Goal: Task Accomplishment & Management: Complete application form

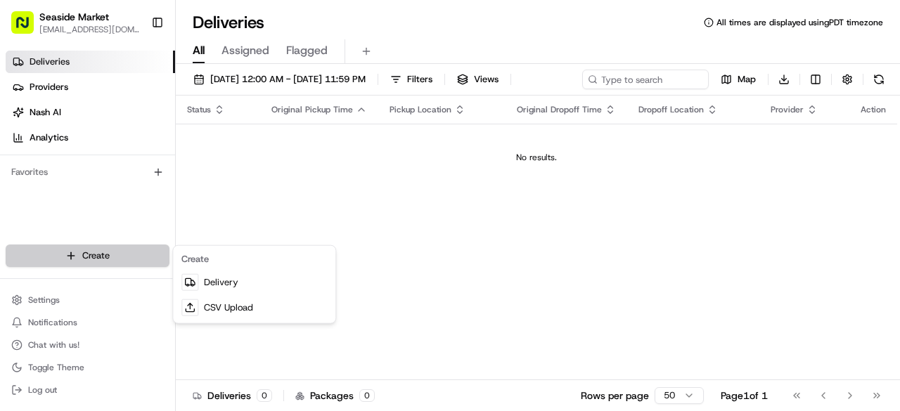
click at [97, 245] on html "Seaside Market [EMAIL_ADDRESS][DOMAIN_NAME] Toggle Sidebar Deliveries Providers…" at bounding box center [450, 205] width 900 height 411
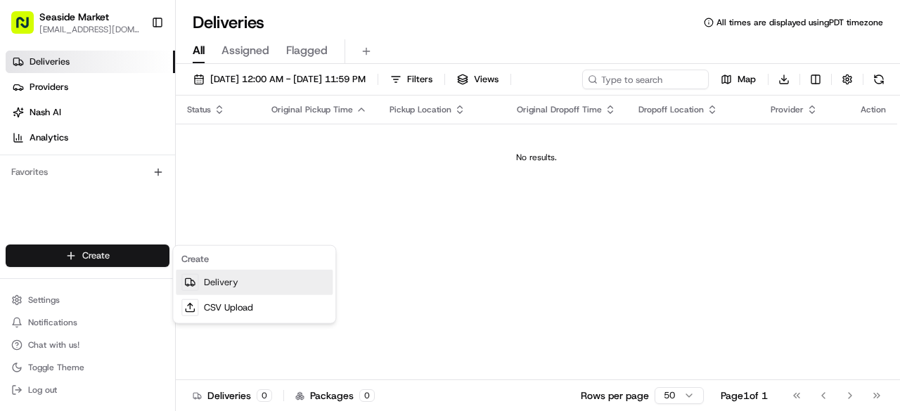
click at [250, 284] on link "Delivery" at bounding box center [254, 282] width 157 height 25
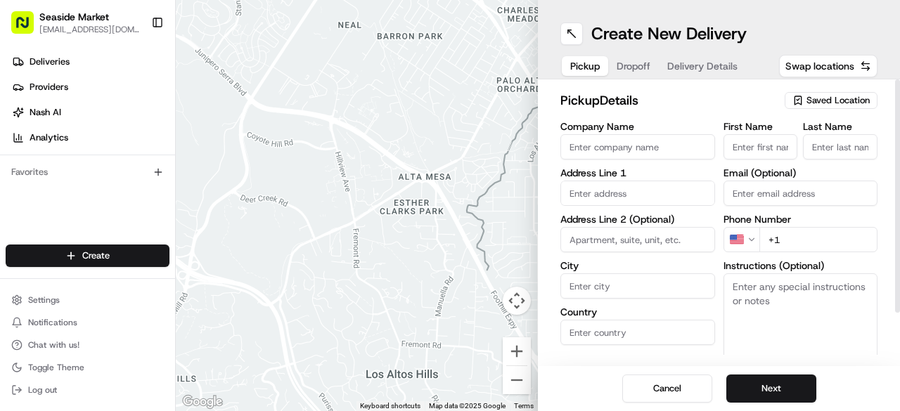
click at [831, 102] on span "Saved Location" at bounding box center [838, 100] width 63 height 13
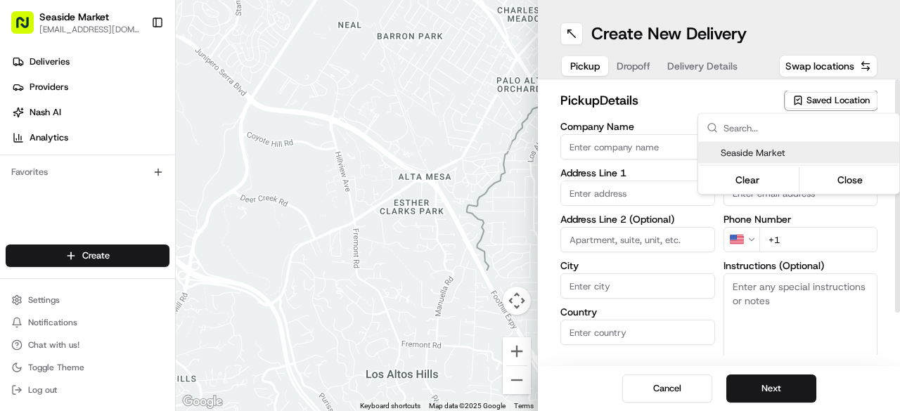
click at [778, 167] on div "Clear Close" at bounding box center [799, 179] width 198 height 25
click at [774, 154] on span "Seaside Market" at bounding box center [807, 153] width 173 height 13
type input "Seaside Market"
type input "[STREET_ADDRESS]"
type input "Encinitas"
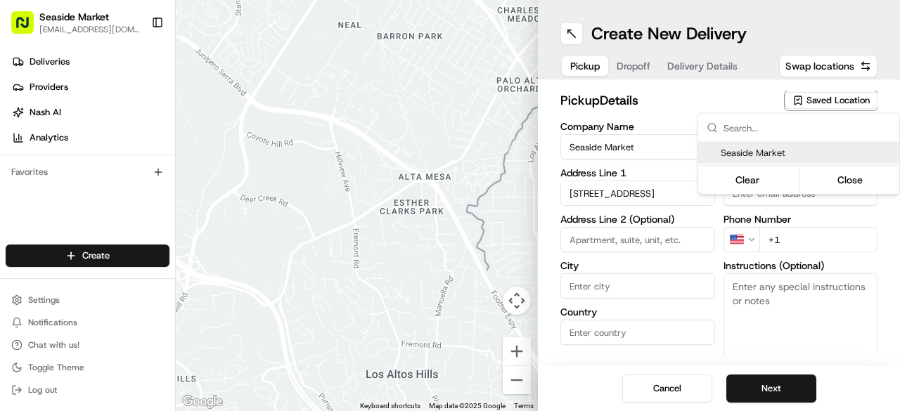
type input "US"
type input "CA"
type input "92007"
type input "[PHONE_NUMBER]"
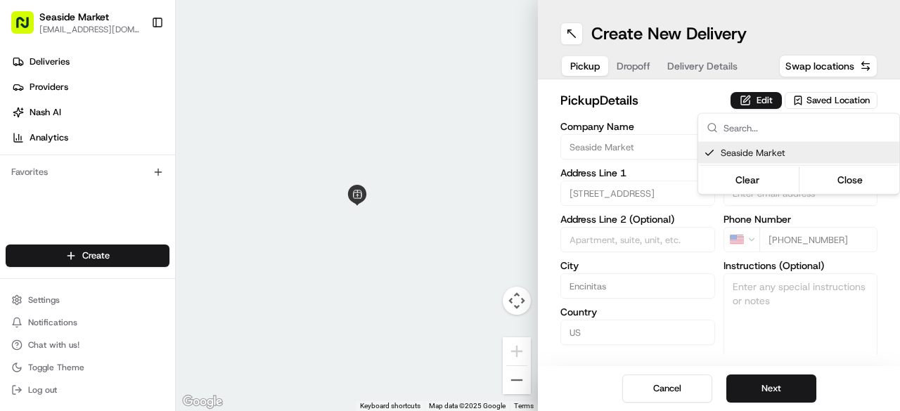
click at [845, 326] on html "Seaside Market [EMAIL_ADDRESS][DOMAIN_NAME] Toggle Sidebar Deliveries Providers…" at bounding box center [450, 205] width 900 height 411
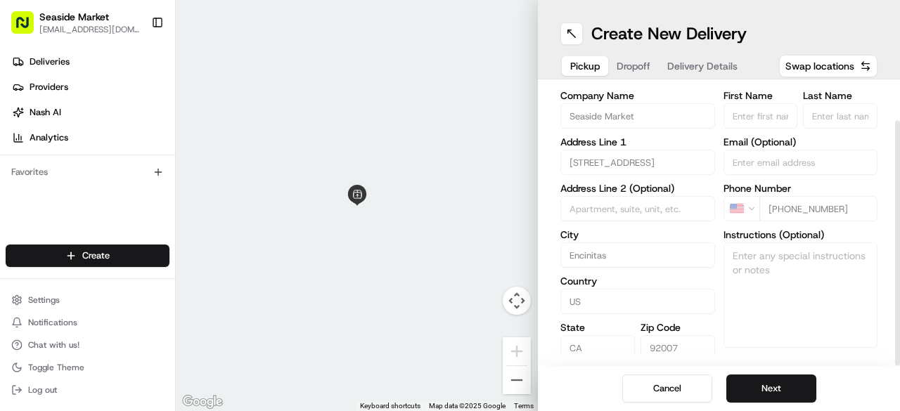
scroll to position [46, 0]
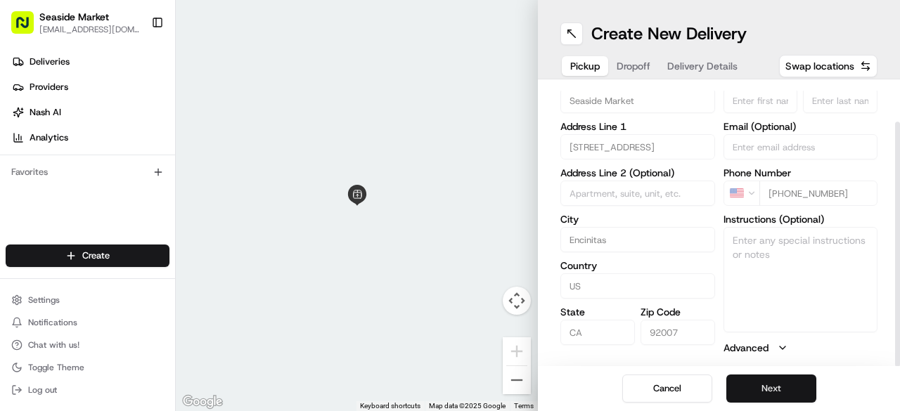
click at [753, 398] on button "Next" at bounding box center [771, 389] width 90 height 28
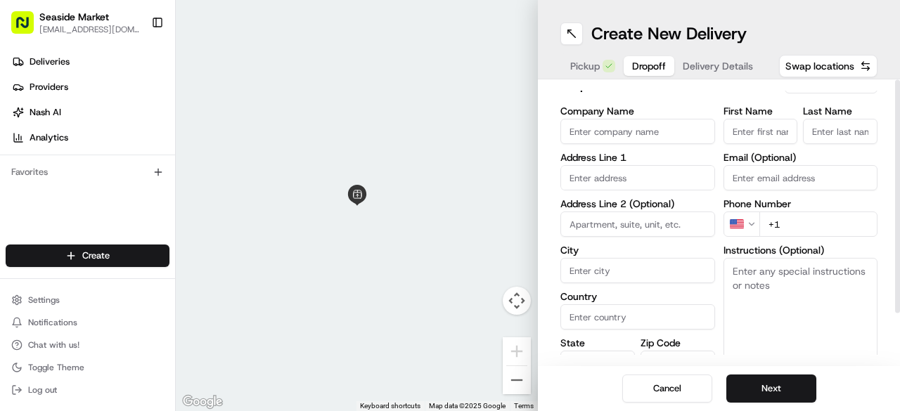
scroll to position [0, 0]
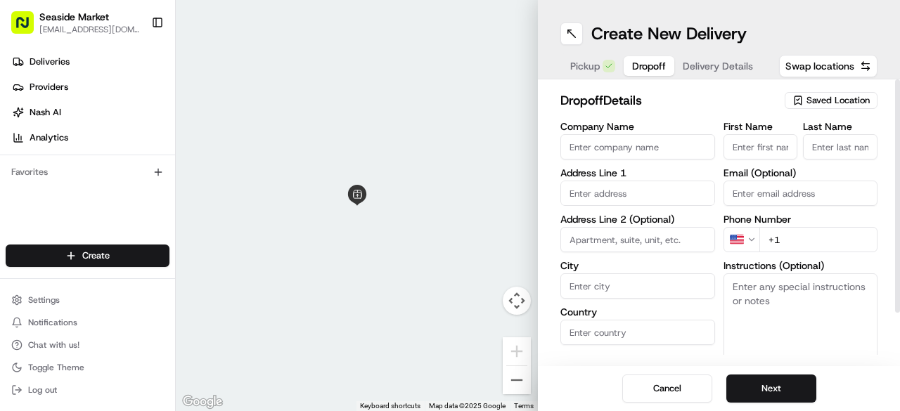
click at [645, 148] on input "Company Name" at bounding box center [638, 146] width 155 height 25
click at [602, 186] on div "Company Name Address Line 1 Address Line 2 (Optional) City Country State Zip Co…" at bounding box center [638, 269] width 155 height 295
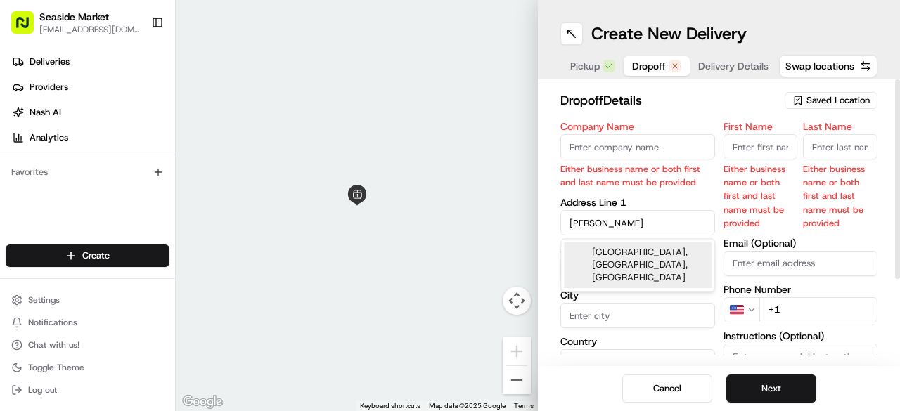
type input "Hailey"
drag, startPoint x: 615, startPoint y: 226, endPoint x: 518, endPoint y: 223, distance: 97.1
click at [520, 226] on div "To navigate the map with touch gestures double-tap and hold your finger on the …" at bounding box center [538, 205] width 724 height 411
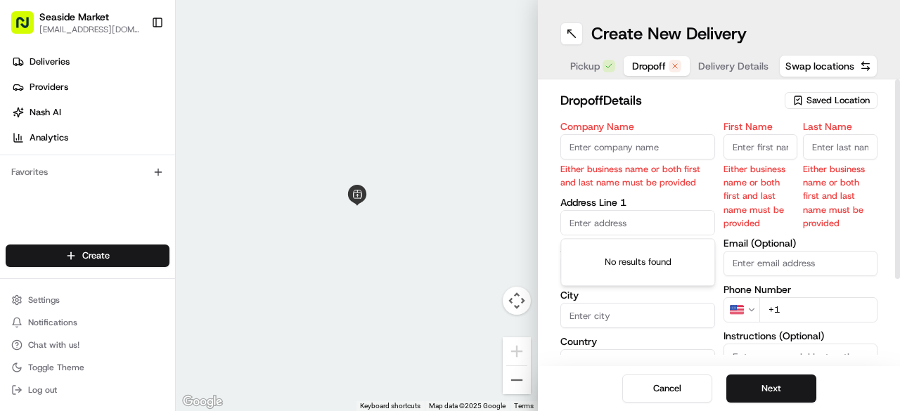
click at [757, 141] on input "First Name" at bounding box center [761, 146] width 75 height 25
type input "Hailey"
click at [841, 147] on input "Last Name" at bounding box center [840, 146] width 75 height 25
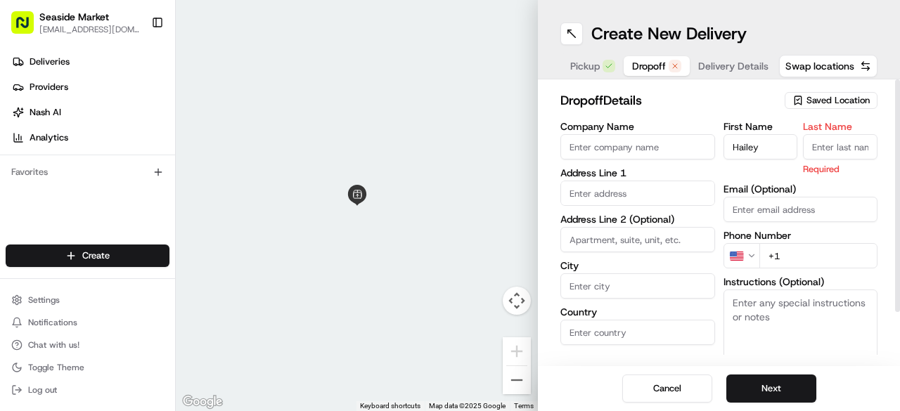
paste input "[PERSON_NAME]"
type input "[PERSON_NAME]"
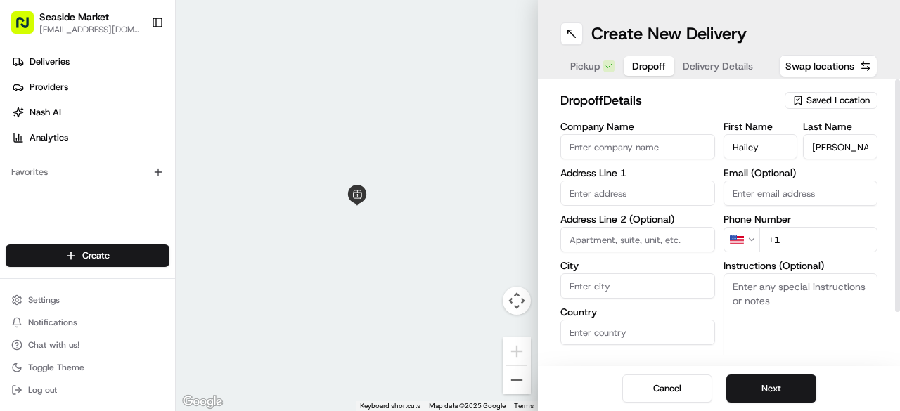
click at [613, 154] on input "Company Name" at bounding box center [638, 146] width 155 height 25
type input "Brixton Capital"
click at [617, 182] on input "text" at bounding box center [638, 193] width 155 height 25
paste input "[STREET_ADDRESS]"
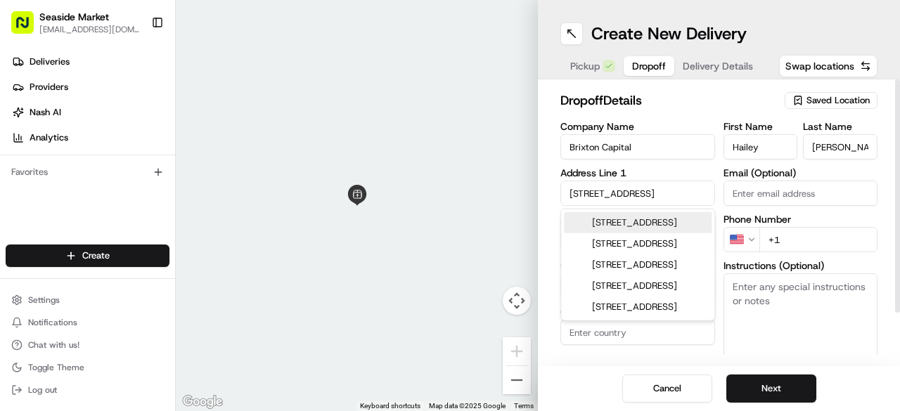
click at [666, 229] on div "[STREET_ADDRESS]" at bounding box center [638, 222] width 148 height 21
type input "[STREET_ADDRESS]"
type input "[GEOGRAPHIC_DATA]"
type input "CA"
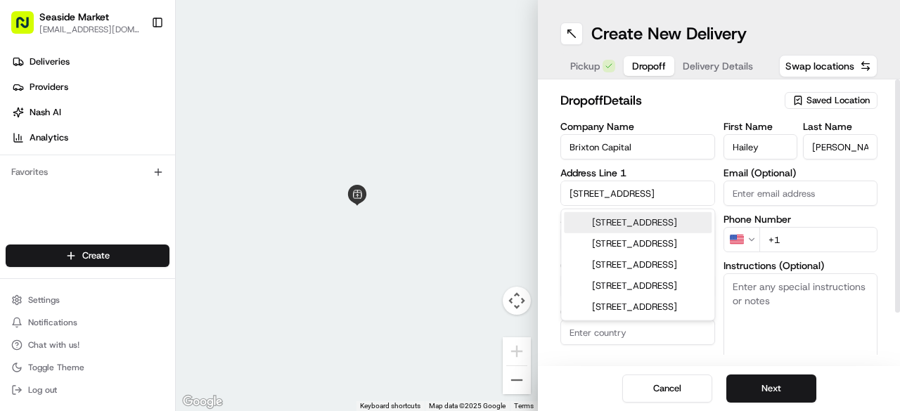
type input "92075"
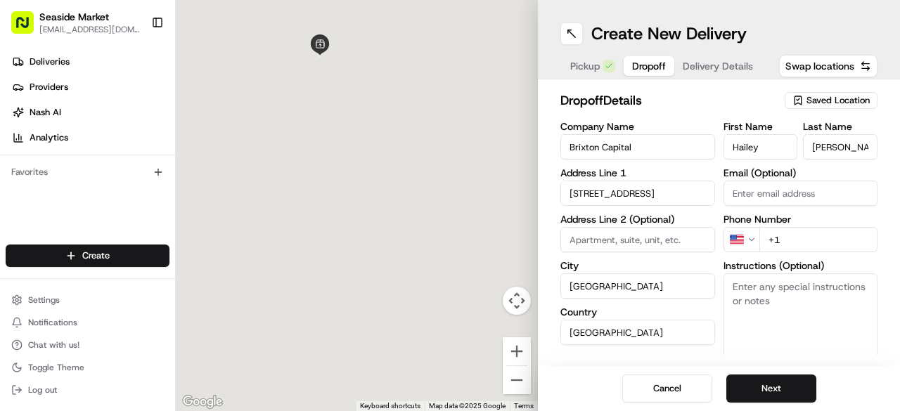
type input "[STREET_ADDRESS]"
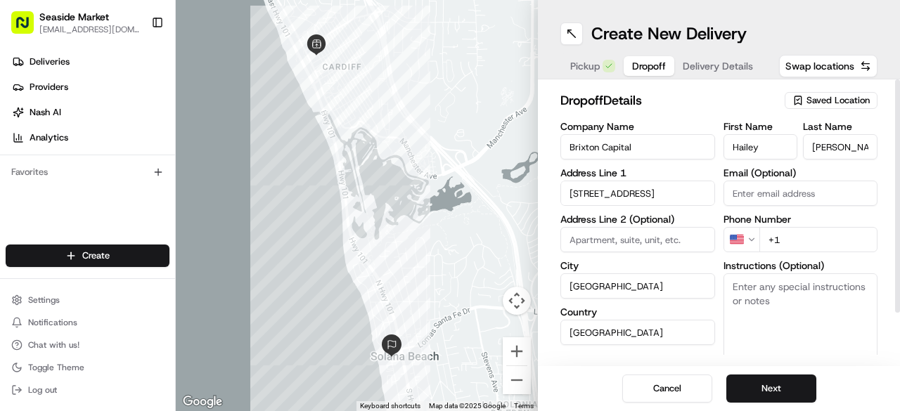
click at [800, 238] on input "+1" at bounding box center [819, 239] width 119 height 25
paste input "[PHONE_NUMBER]"
type input "[PHONE_NUMBER]"
drag, startPoint x: 771, startPoint y: 191, endPoint x: 753, endPoint y: 188, distance: 17.8
click at [771, 191] on input "Email (Optional)" at bounding box center [801, 193] width 155 height 25
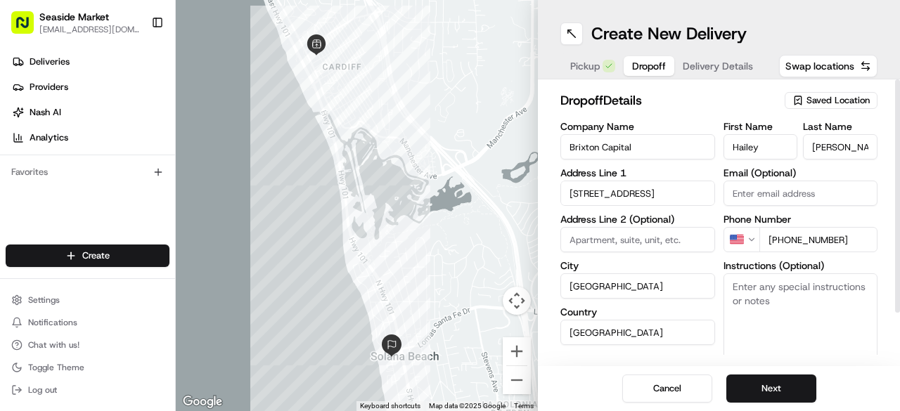
click at [799, 169] on label "Email (Optional)" at bounding box center [801, 173] width 155 height 10
click at [799, 181] on input "Email (Optional)" at bounding box center [801, 193] width 155 height 25
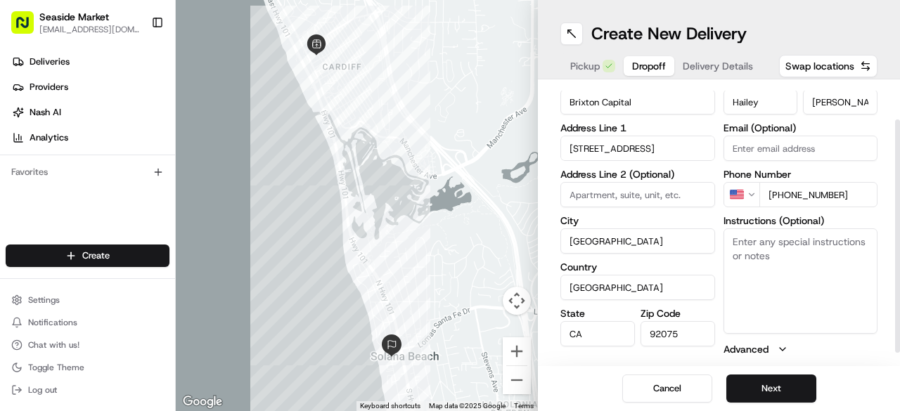
scroll to position [61, 0]
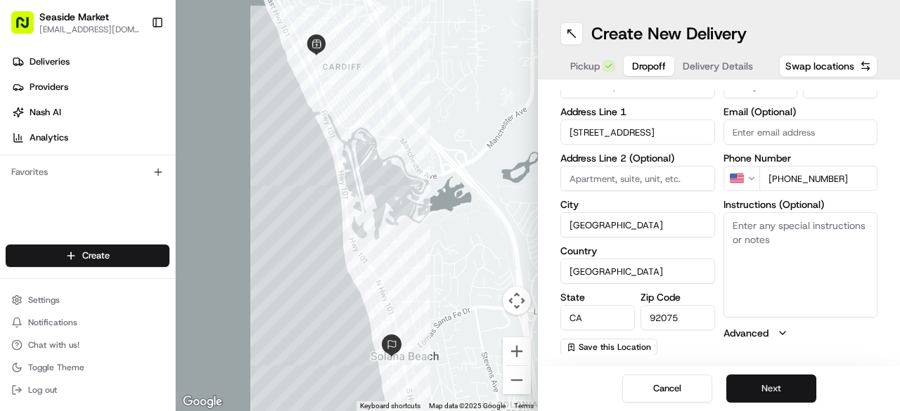
click at [804, 391] on button "Next" at bounding box center [771, 389] width 90 height 28
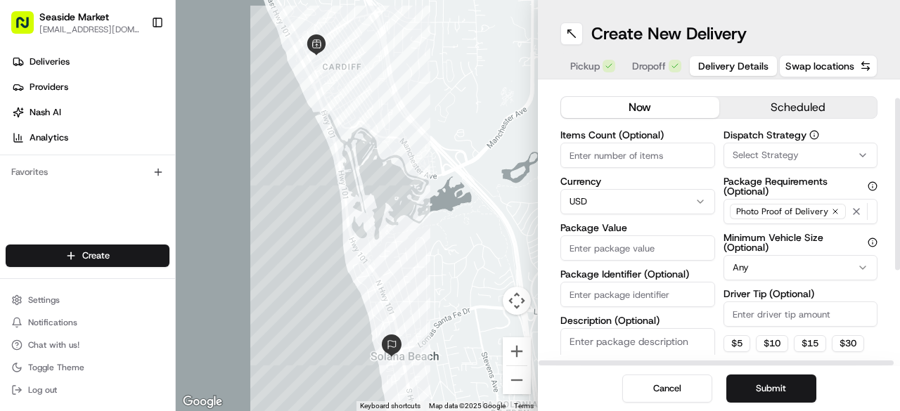
scroll to position [0, 0]
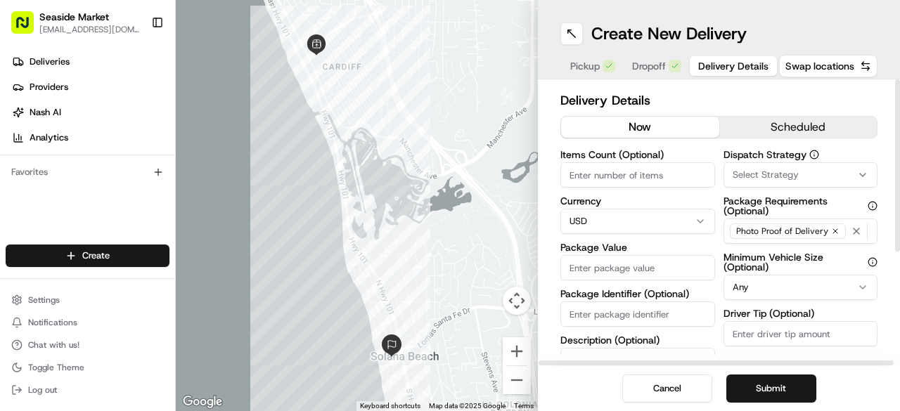
click at [788, 124] on button "scheduled" at bounding box center [798, 127] width 158 height 21
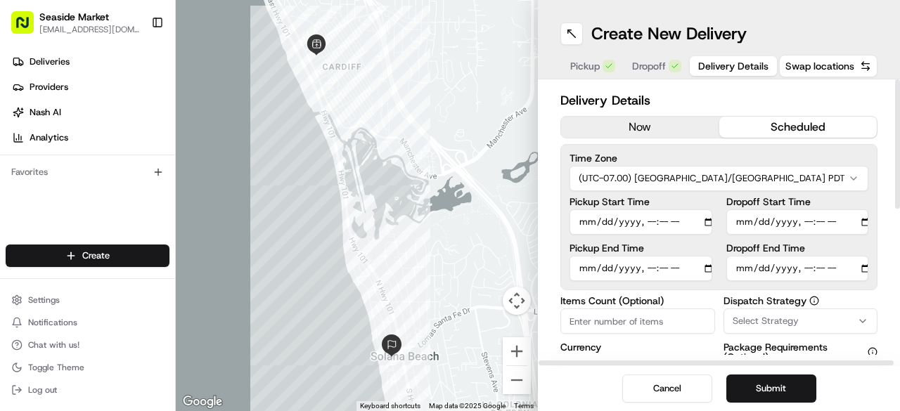
click at [866, 222] on input "Dropoff Start Time" at bounding box center [797, 222] width 143 height 25
click at [852, 241] on div "Dropoff Start Time Dropoff End Time" at bounding box center [797, 239] width 143 height 84
click at [841, 220] on input "Dropoff Start Time" at bounding box center [797, 222] width 143 height 25
type input "[DATE]T14:30"
click at [861, 269] on input "Dropoff End Time" at bounding box center [797, 268] width 143 height 25
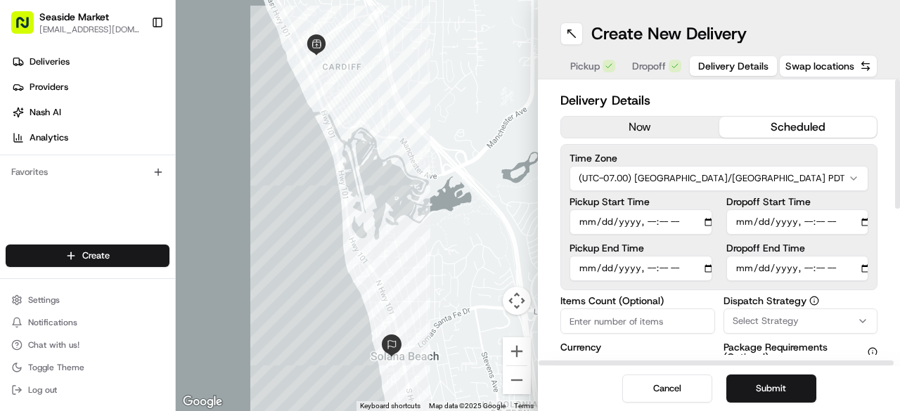
type input "[DATE]T14:45"
click at [864, 296] on label "Dispatch Strategy" at bounding box center [801, 301] width 155 height 10
click at [708, 222] on input "Pickup Start Time" at bounding box center [641, 222] width 143 height 25
click at [691, 243] on label "Pickup End Time" at bounding box center [641, 248] width 143 height 10
click at [691, 256] on input "Pickup End Time" at bounding box center [641, 268] width 143 height 25
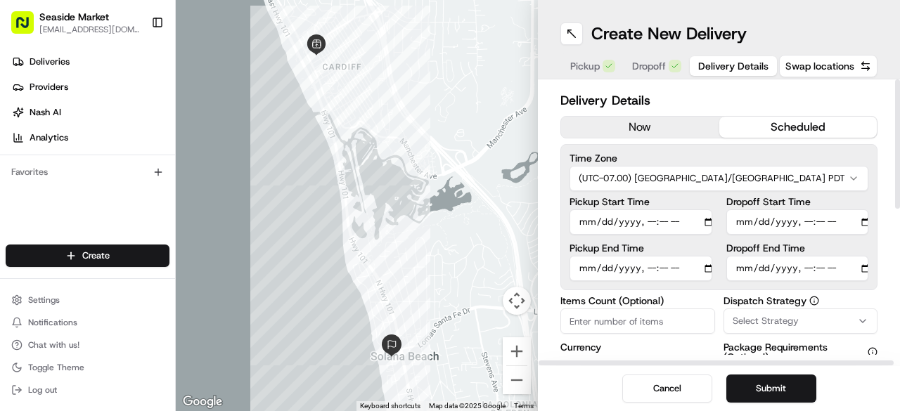
click at [651, 224] on input "Pickup Start Time" at bounding box center [641, 222] width 143 height 25
type input "[DATE]T14:05"
click at [705, 267] on input "Pickup End Time" at bounding box center [641, 268] width 143 height 25
click at [675, 283] on div "Time Zone (UTC-07.00) [GEOGRAPHIC_DATA]/[GEOGRAPHIC_DATA] PDT Pickup Start Time…" at bounding box center [719, 217] width 317 height 146
click at [653, 269] on input "Pickup End Time" at bounding box center [641, 268] width 143 height 25
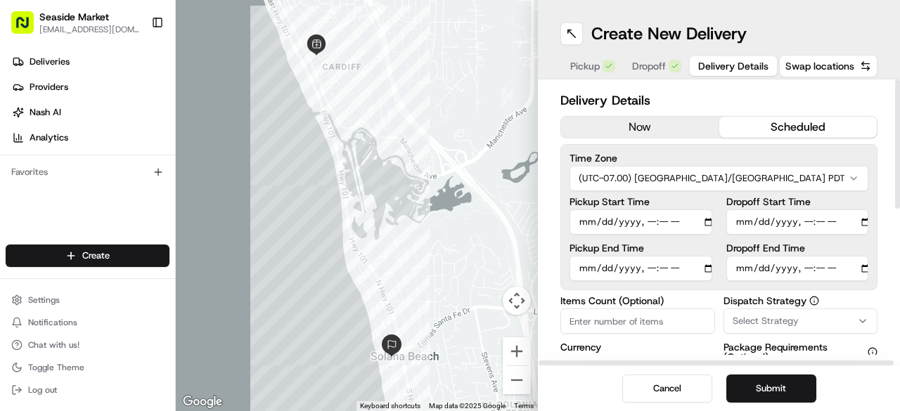
type input "[DATE]T14:20"
click at [692, 286] on div "Time Zone (UTC-07.00) [GEOGRAPHIC_DATA]/[GEOGRAPHIC_DATA] PDT Pickup Start Time…" at bounding box center [719, 217] width 317 height 146
click at [667, 224] on input "Pickup Start Time" at bounding box center [641, 222] width 143 height 25
click at [671, 246] on label "Pickup End Time" at bounding box center [641, 248] width 143 height 10
click at [671, 256] on input "Pickup End Time" at bounding box center [641, 268] width 143 height 25
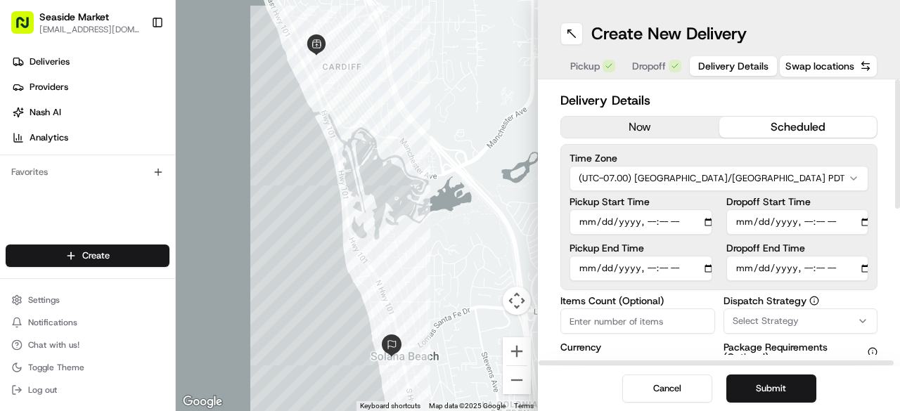
click at [677, 238] on div "Pickup Start Time Pickup End Time" at bounding box center [641, 239] width 143 height 84
click at [665, 222] on input "Pickup Start Time" at bounding box center [641, 222] width 143 height 25
type input "[DATE]T14:00"
click at [660, 267] on input "Pickup End Time" at bounding box center [641, 268] width 143 height 25
type input "[DATE]T14:15"
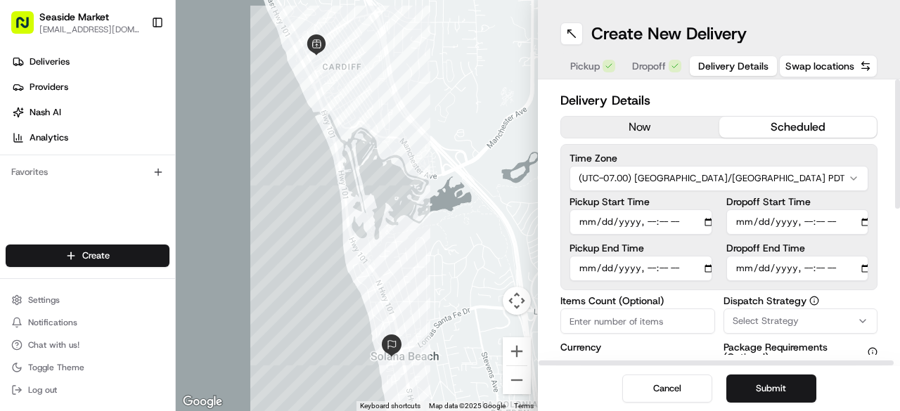
click at [689, 288] on div "Time Zone (UTC-07.00) [GEOGRAPHIC_DATA]/[GEOGRAPHIC_DATA] PDT Pickup Start Time…" at bounding box center [719, 217] width 317 height 146
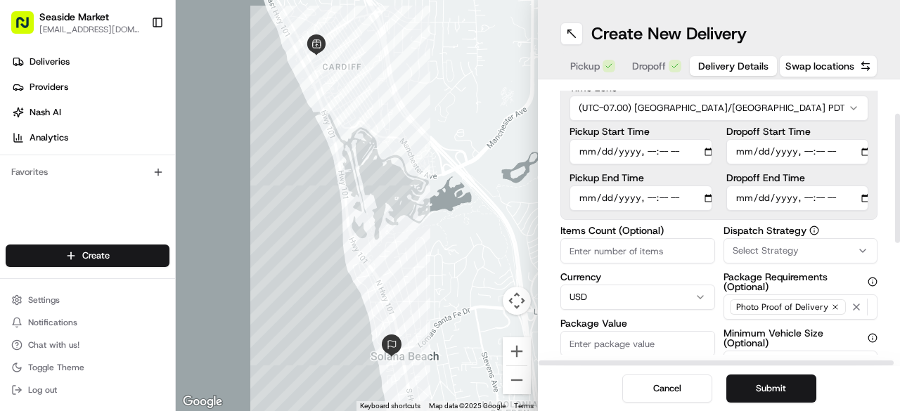
click at [626, 260] on input "Items Count (Optional)" at bounding box center [638, 250] width 155 height 25
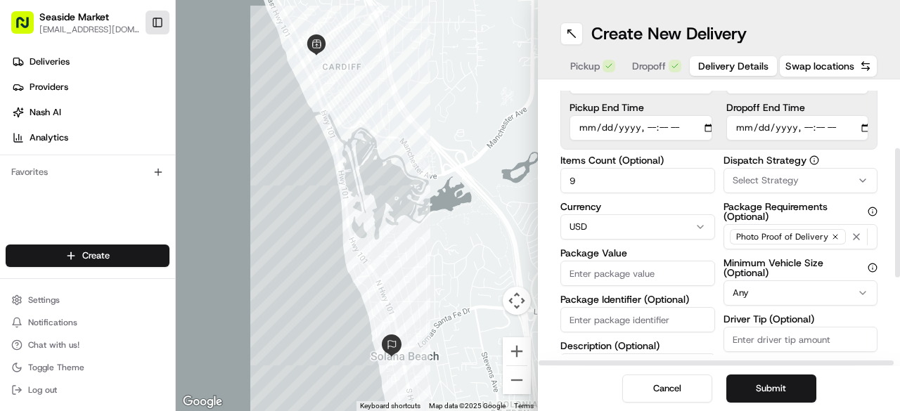
type input "9"
click at [594, 281] on input "Package Value" at bounding box center [638, 273] width 155 height 25
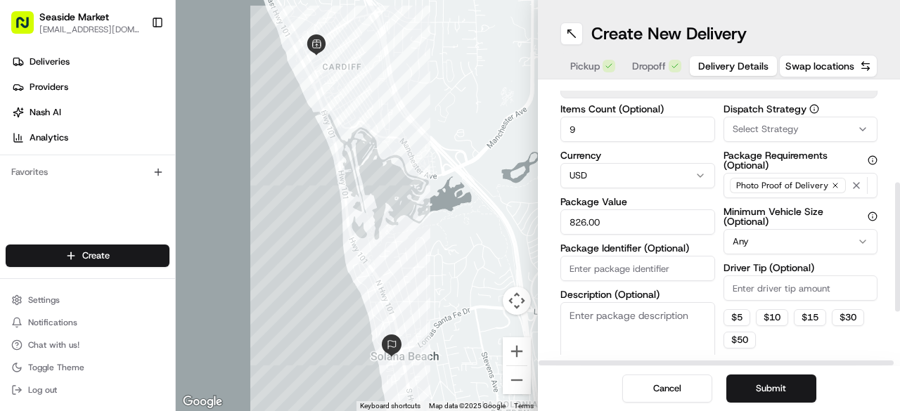
scroll to position [211, 0]
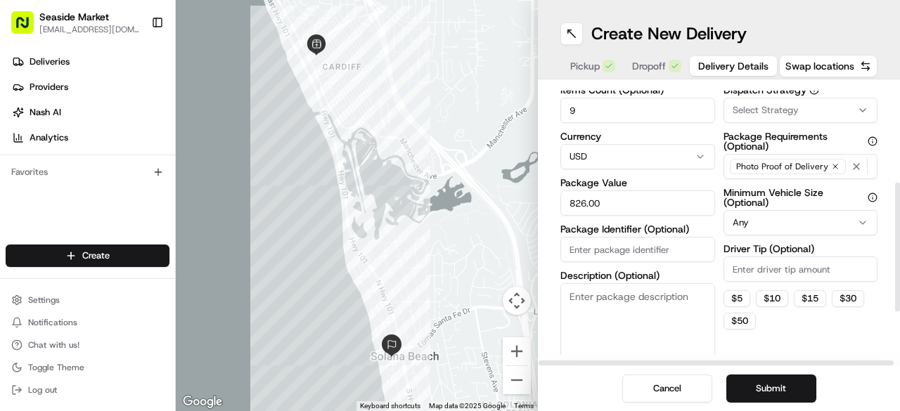
type input "826.00"
click at [776, 216] on html "Seaside Market [EMAIL_ADDRESS][DOMAIN_NAME] Toggle Sidebar Deliveries Providers…" at bounding box center [450, 205] width 900 height 411
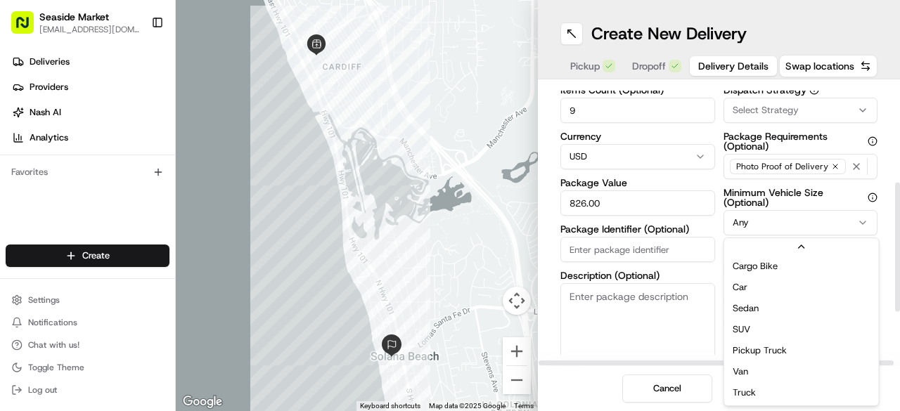
scroll to position [0, 0]
click at [755, 221] on html "Seaside Market [EMAIL_ADDRESS][DOMAIN_NAME] Toggle Sidebar Deliveries Providers…" at bounding box center [450, 205] width 900 height 411
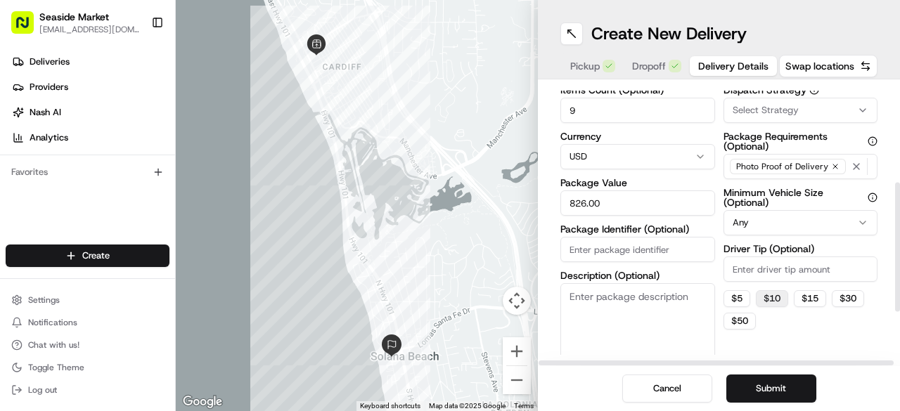
click at [764, 299] on button "$ 10" at bounding box center [772, 298] width 32 height 17
type input "10"
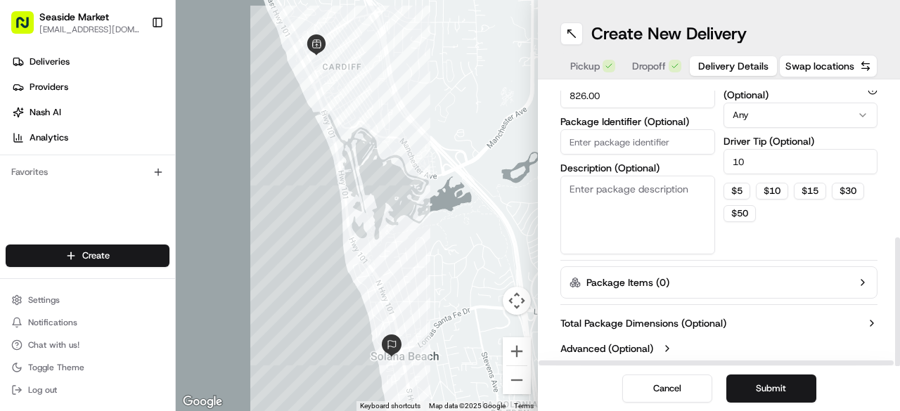
scroll to position [324, 0]
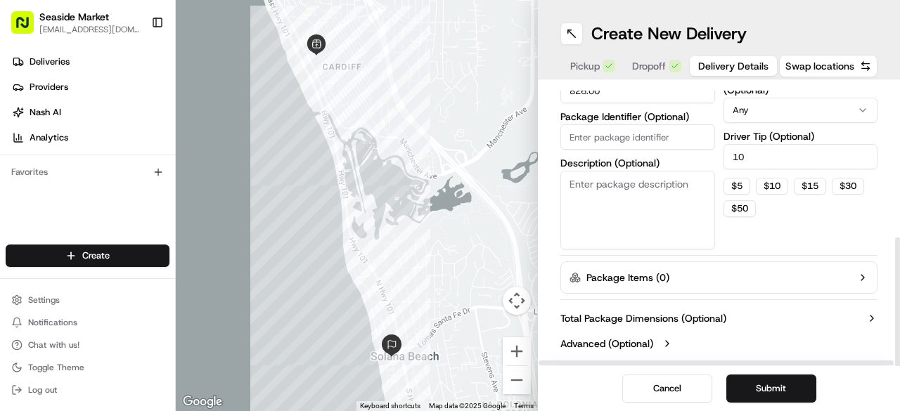
click at [617, 213] on textarea "Description (Optional)" at bounding box center [638, 210] width 155 height 79
type textarea "9 Platters"
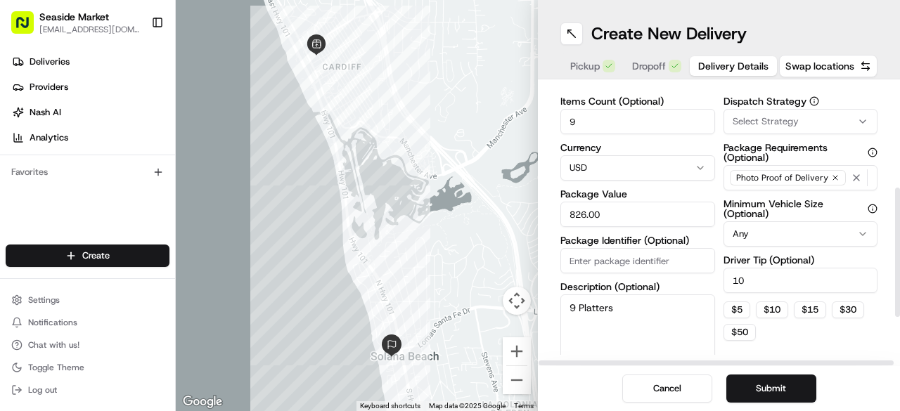
scroll to position [183, 0]
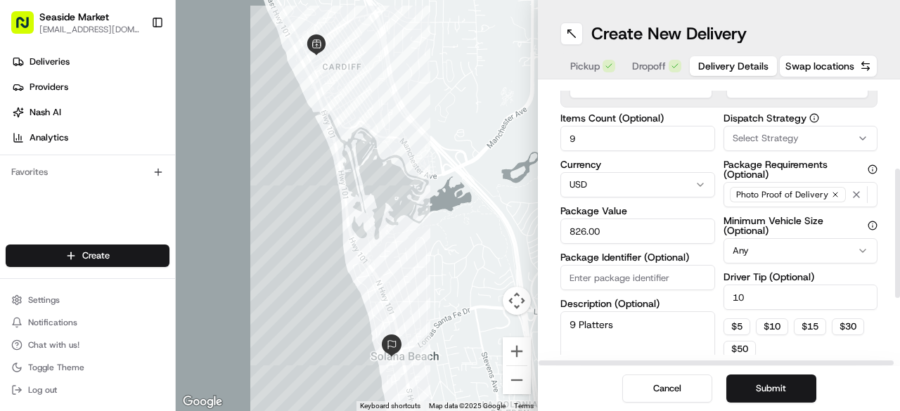
click at [765, 251] on html "Seaside Market [EMAIL_ADDRESS][DOMAIN_NAME] Toggle Sidebar Deliveries Providers…" at bounding box center [450, 205] width 900 height 411
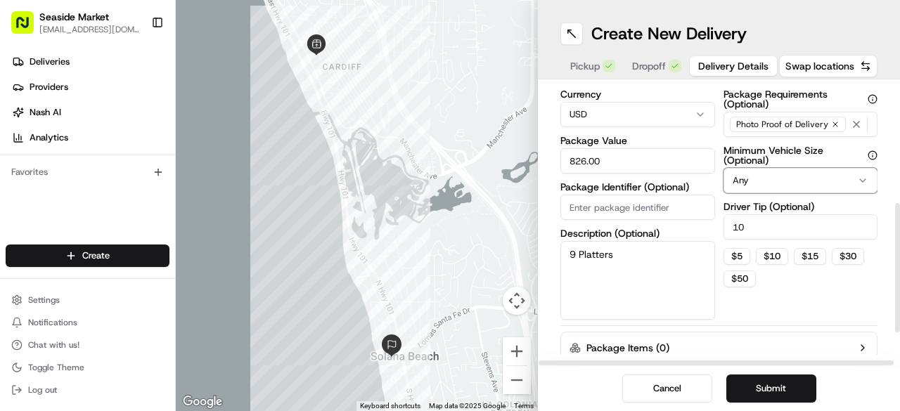
scroll to position [324, 0]
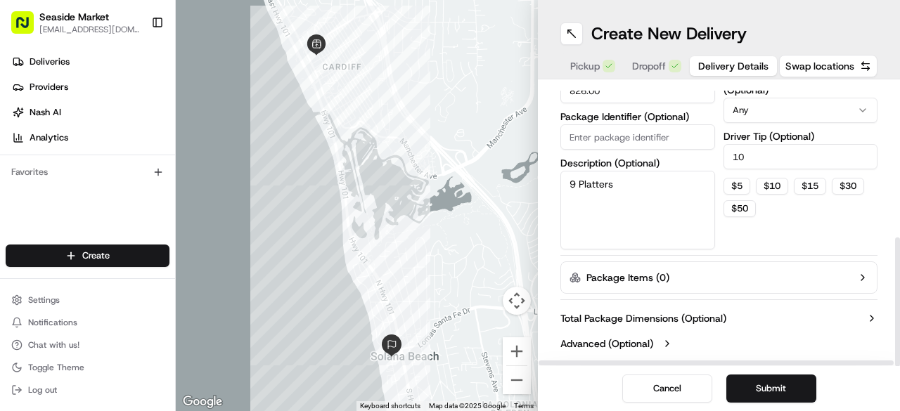
click at [577, 182] on textarea "9 Platters" at bounding box center [638, 210] width 155 height 79
click at [665, 191] on textarea "9 Platters" at bounding box center [638, 210] width 155 height 79
click at [755, 388] on button "Submit" at bounding box center [771, 389] width 90 height 28
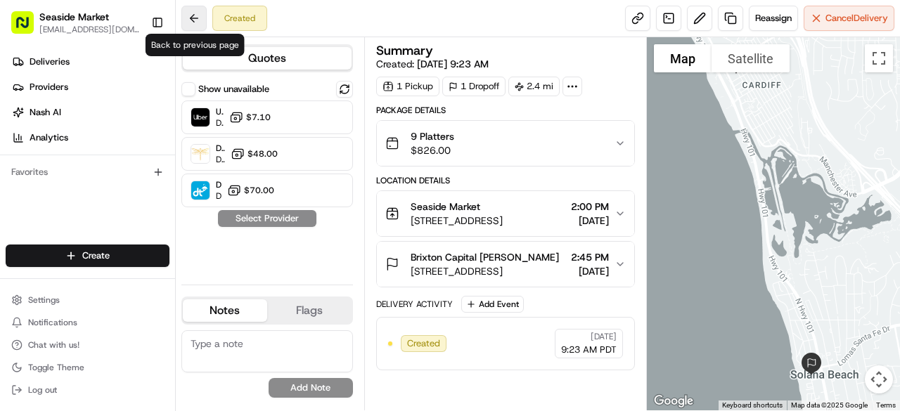
click at [191, 17] on button at bounding box center [193, 18] width 25 height 25
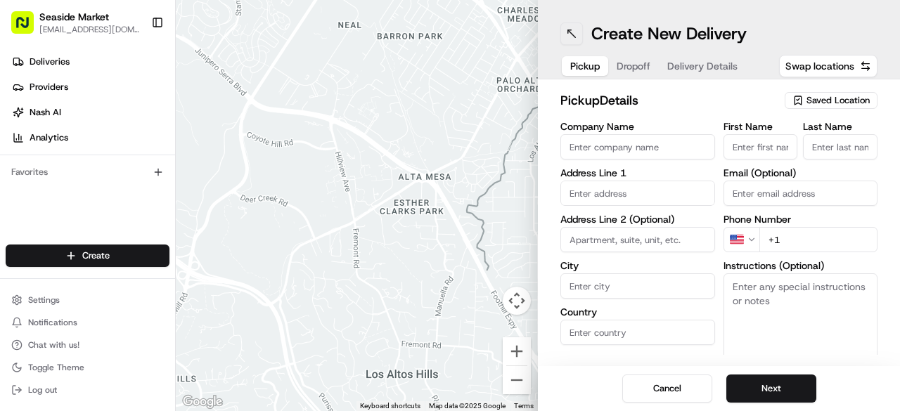
click at [580, 32] on button at bounding box center [572, 34] width 23 height 23
